Goal: Check status: Check status

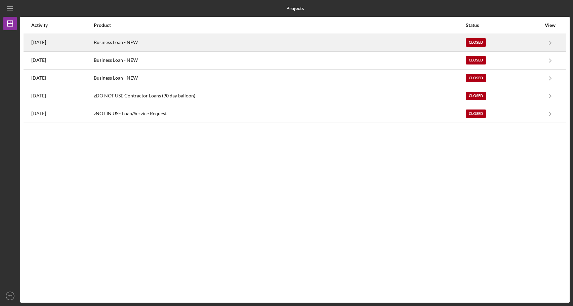
click at [164, 47] on div "Business Loan - NEW" at bounding box center [279, 42] width 371 height 17
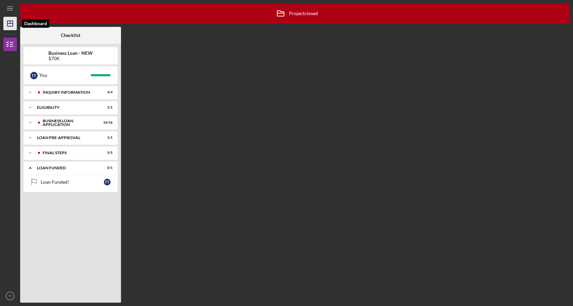
click at [13, 24] on icon "Icon/Dashboard" at bounding box center [10, 23] width 17 height 17
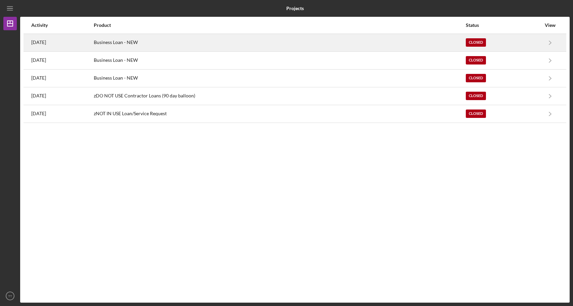
click at [43, 45] on time "[DATE]" at bounding box center [38, 42] width 15 height 5
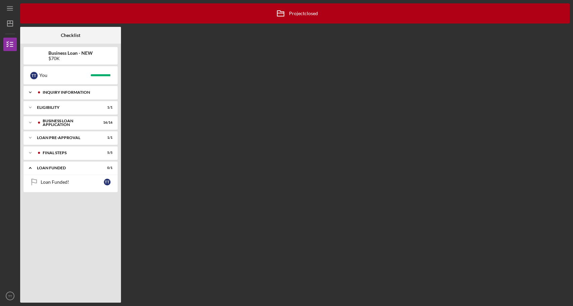
click at [57, 92] on div "INQUIRY INFORMATION" at bounding box center [76, 92] width 67 height 4
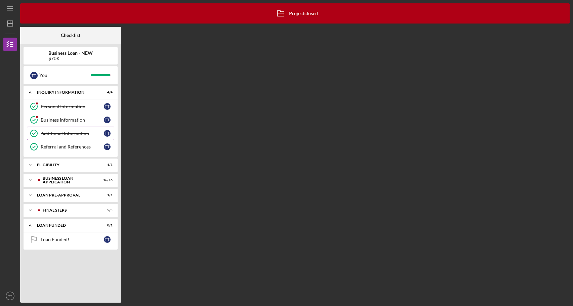
click at [50, 134] on div "Additional Information" at bounding box center [72, 133] width 63 height 5
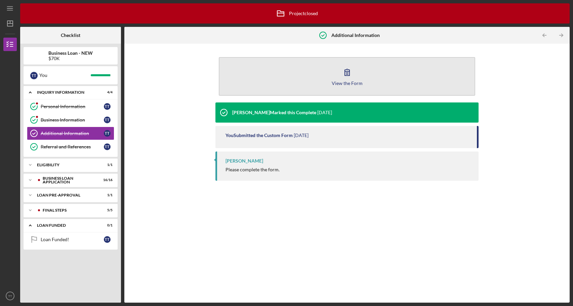
click at [319, 76] on button "View the Form Form" at bounding box center [347, 76] width 256 height 39
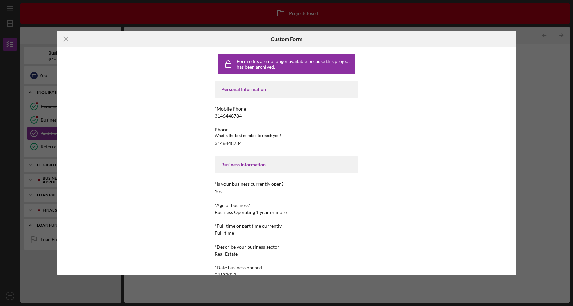
click at [522, 57] on div "Icon/Menu Close Custom Form Form edits are no longer available because this pro…" at bounding box center [286, 153] width 573 height 306
click at [65, 40] on icon "Icon/Menu Close" at bounding box center [65, 39] width 17 height 17
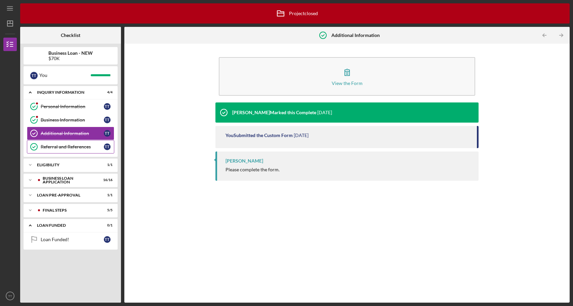
click at [59, 145] on div "Referral and References" at bounding box center [72, 146] width 63 height 5
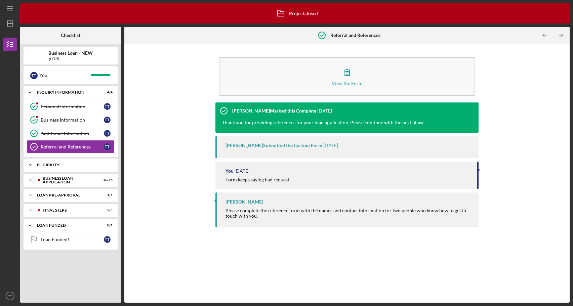
click at [59, 165] on div "ELIGIBILITY" at bounding box center [73, 165] width 72 height 4
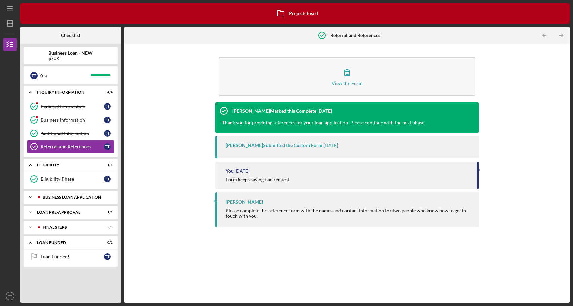
click at [31, 93] on polyline at bounding box center [30, 92] width 2 height 1
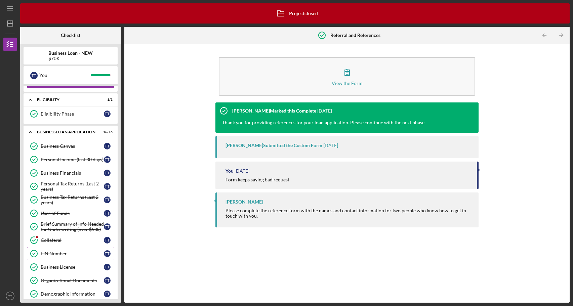
scroll to position [19, 0]
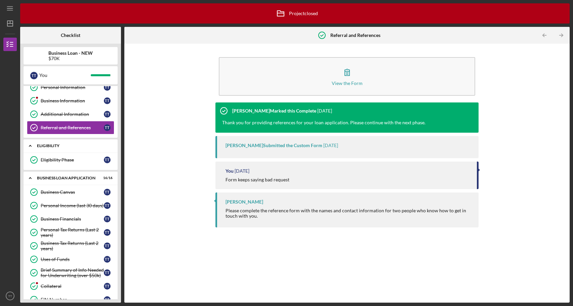
click at [32, 145] on icon "Icon/Expander" at bounding box center [30, 145] width 13 height 13
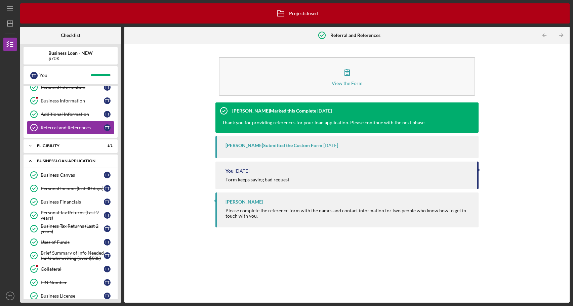
click at [31, 74] on polyline at bounding box center [30, 73] width 2 height 1
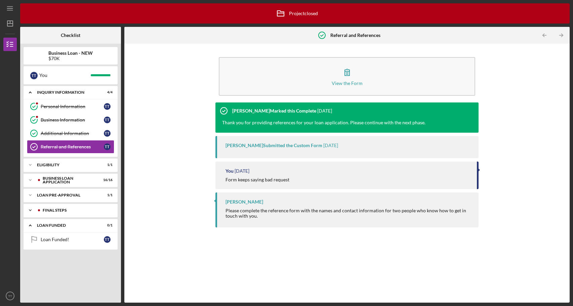
click at [30, 207] on icon "Icon/Expander" at bounding box center [30, 210] width 13 height 13
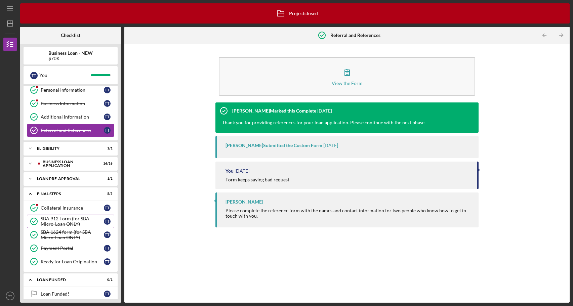
scroll to position [25, 0]
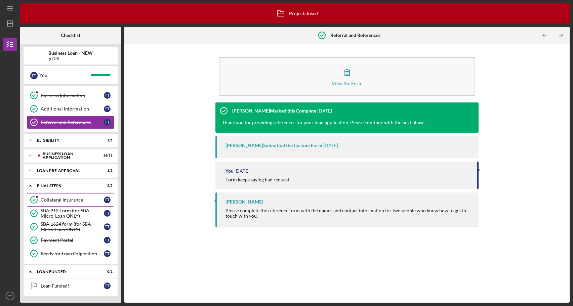
click at [55, 201] on div "Collateral Insurance" at bounding box center [72, 199] width 63 height 5
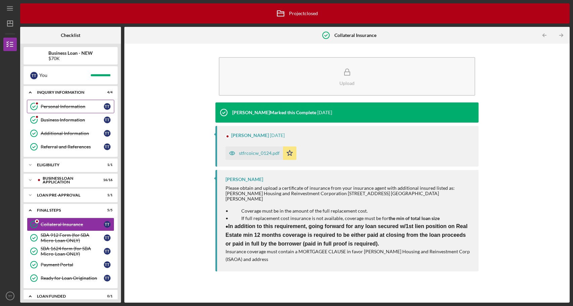
click at [76, 107] on div "Personal Information" at bounding box center [72, 106] width 63 height 5
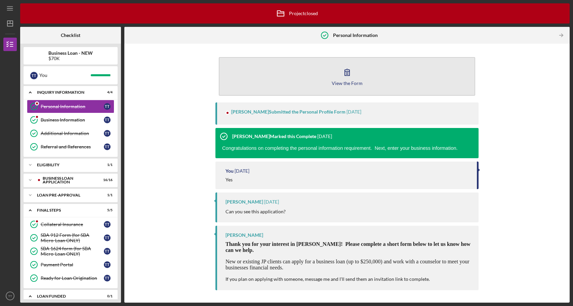
click at [283, 78] on button "View the Form Form" at bounding box center [347, 76] width 256 height 39
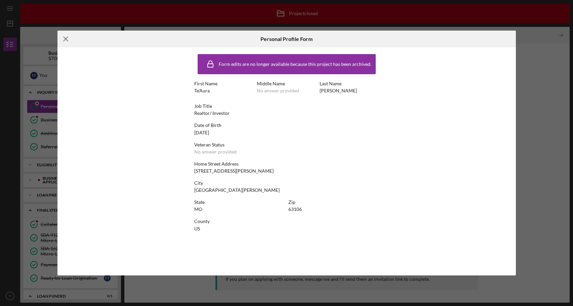
click at [69, 43] on icon "Icon/Menu Close" at bounding box center [65, 39] width 17 height 17
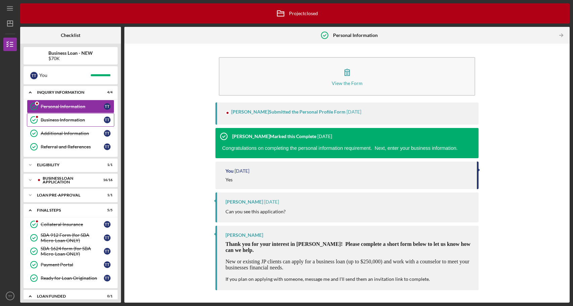
click at [83, 120] on div "Business Information" at bounding box center [72, 119] width 63 height 5
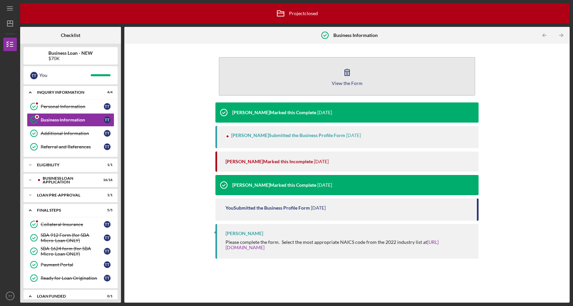
click at [307, 87] on button "View the Form Form" at bounding box center [347, 76] width 256 height 39
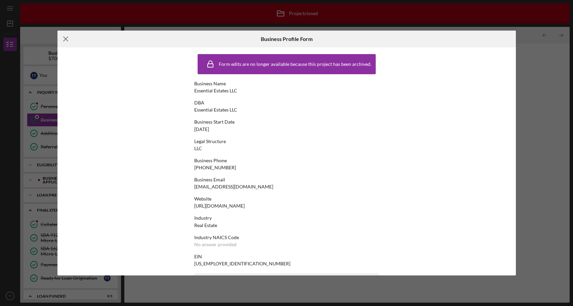
click at [66, 44] on icon "Icon/Menu Close" at bounding box center [65, 39] width 17 height 17
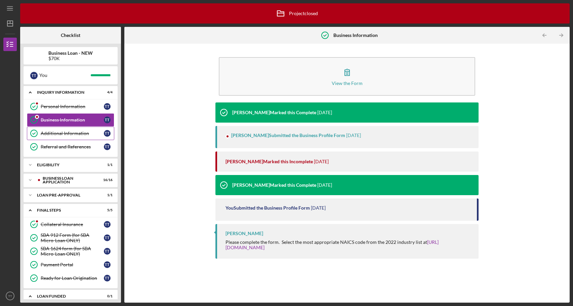
click at [51, 135] on div "Additional Information" at bounding box center [72, 133] width 63 height 5
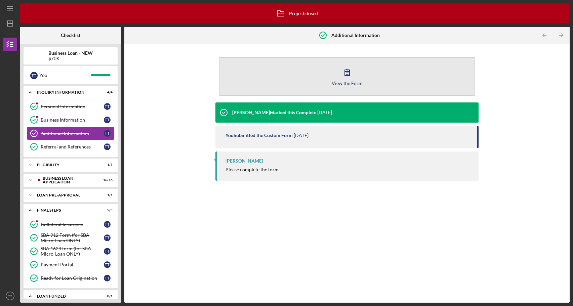
click at [353, 79] on icon "button" at bounding box center [347, 72] width 17 height 17
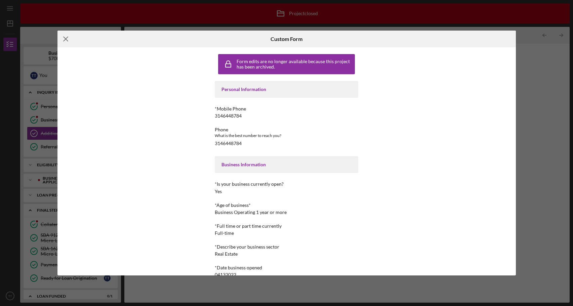
click at [67, 38] on icon "Icon/Menu Close" at bounding box center [65, 39] width 17 height 17
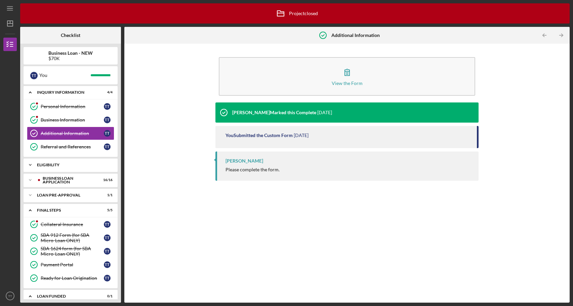
click at [58, 171] on div "Icon/Expander ELIGIBILITY 1 / 1" at bounding box center [71, 164] width 94 height 13
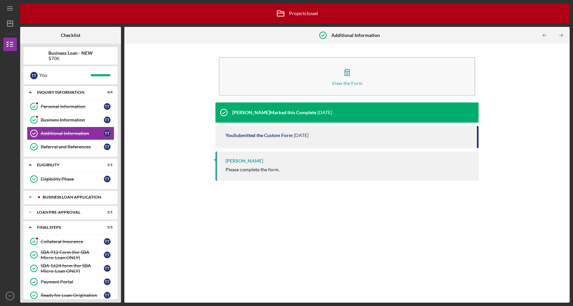
click at [57, 196] on div "BUSINESS LOAN APPLICATION" at bounding box center [76, 197] width 67 height 4
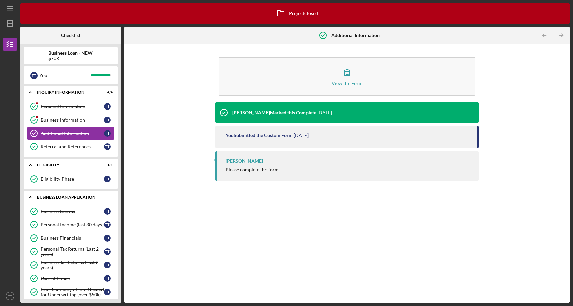
click at [57, 196] on div "BUSINESS LOAN APPLICATION" at bounding box center [73, 197] width 72 height 4
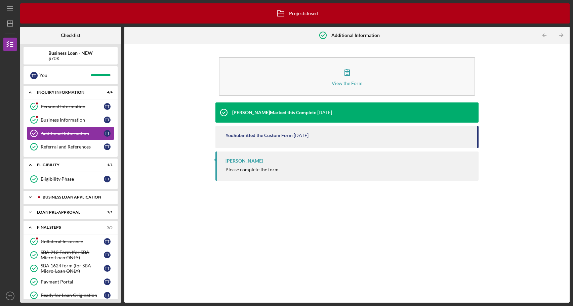
click at [57, 196] on div "BUSINESS LOAN APPLICATION" at bounding box center [76, 197] width 67 height 4
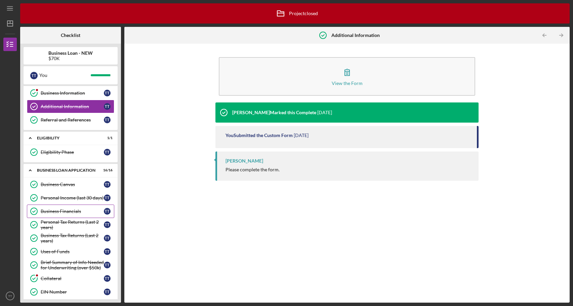
scroll to position [32, 0]
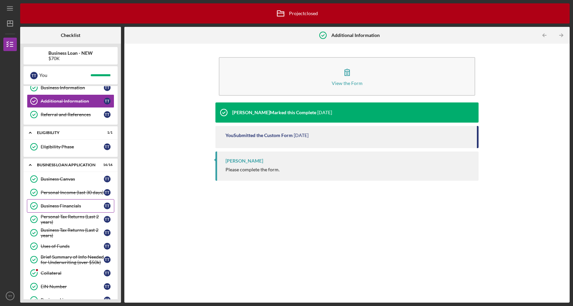
click at [62, 203] on link "Business Financials Business Financials T T" at bounding box center [70, 205] width 87 height 13
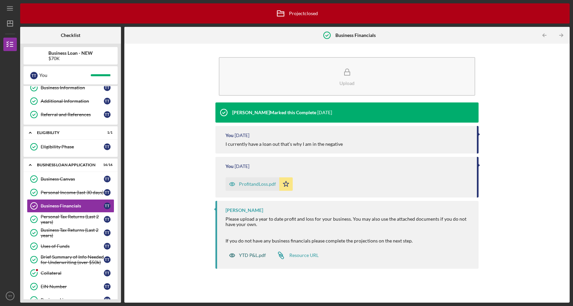
click at [252, 256] on div "YTD P&L.pdf" at bounding box center [252, 255] width 27 height 5
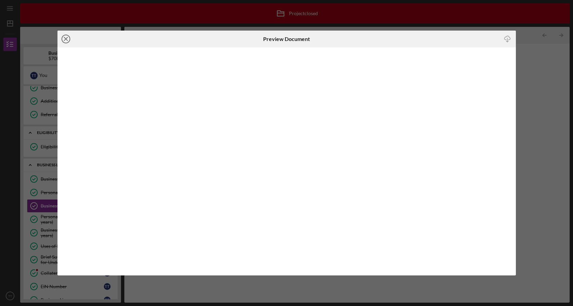
click at [66, 41] on icon "Icon/Close" at bounding box center [65, 39] width 17 height 17
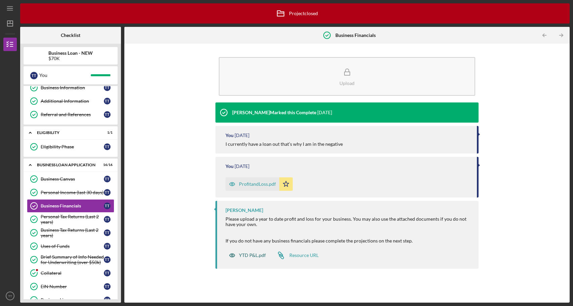
click at [255, 257] on div "YTD P&L.pdf" at bounding box center [252, 255] width 27 height 5
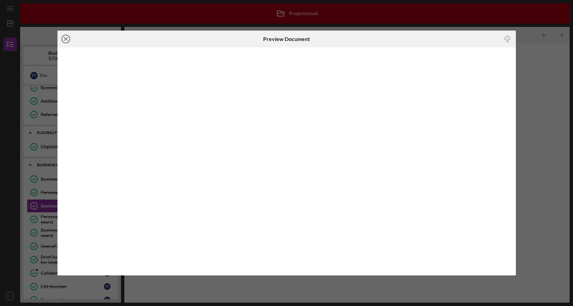
click at [69, 40] on icon "Icon/Close" at bounding box center [65, 39] width 17 height 17
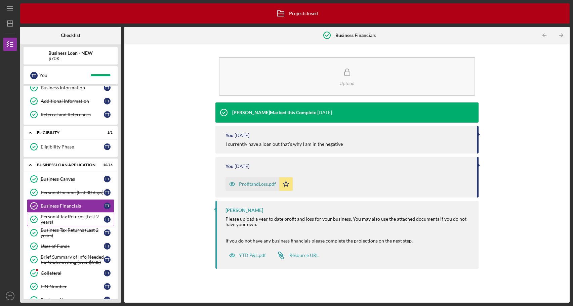
click at [51, 215] on div "Personal Tax Returns (Last 2 years)" at bounding box center [72, 219] width 63 height 11
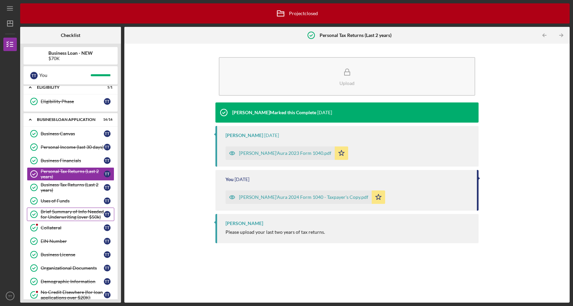
scroll to position [79, 0]
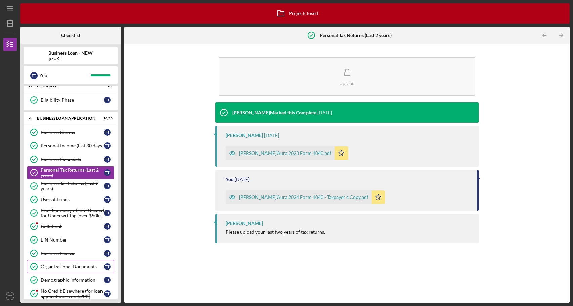
click at [48, 264] on div "Organizational Documents" at bounding box center [72, 266] width 63 height 5
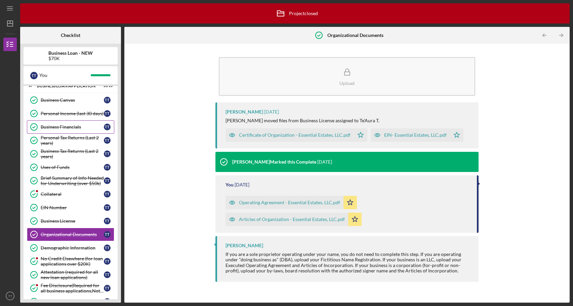
scroll to position [108, 0]
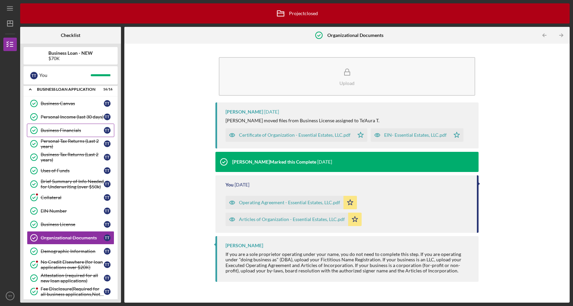
click at [75, 131] on div "Business Financials" at bounding box center [72, 130] width 63 height 5
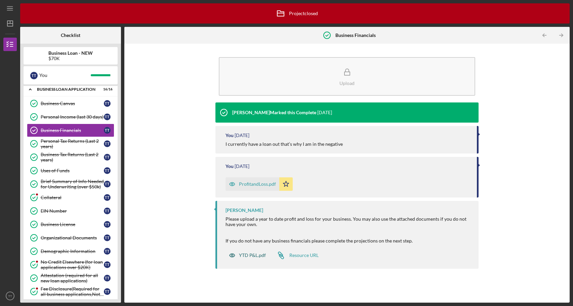
click at [233, 256] on icon "button" at bounding box center [231, 255] width 13 height 13
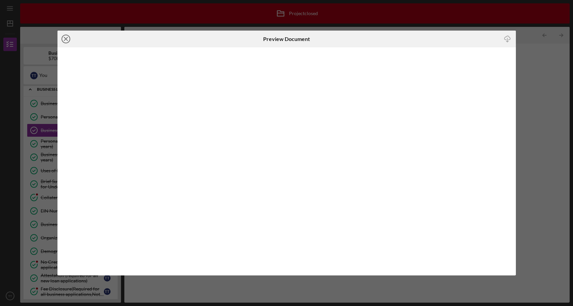
click at [66, 39] on line at bounding box center [65, 38] width 3 height 3
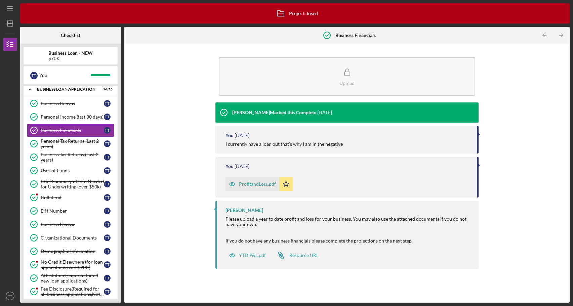
click at [262, 187] on div "ProfitandLoss.pdf" at bounding box center [252, 183] width 54 height 13
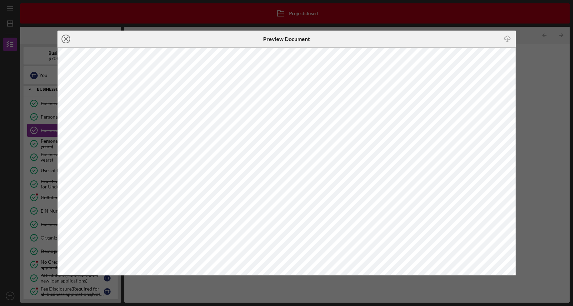
click at [65, 39] on line at bounding box center [65, 38] width 3 height 3
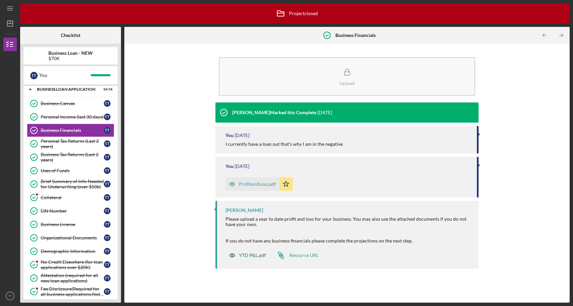
click at [253, 260] on div "YTD P&L.pdf" at bounding box center [247, 255] width 44 height 13
